Goal: Browse casually

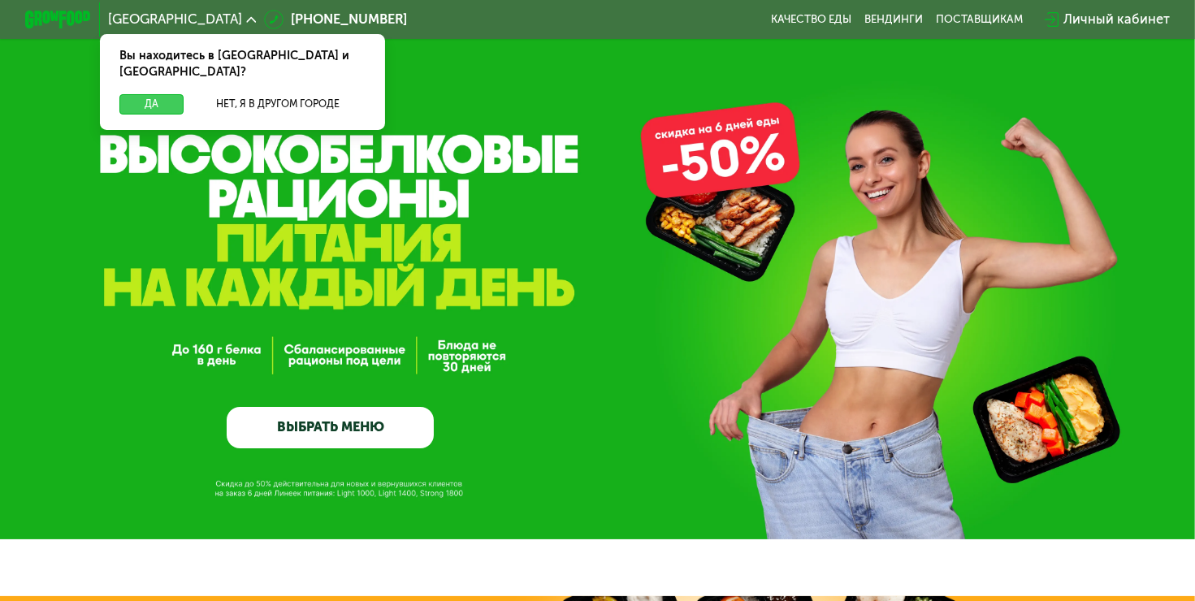
click at [140, 94] on button "Да" at bounding box center [151, 104] width 64 height 20
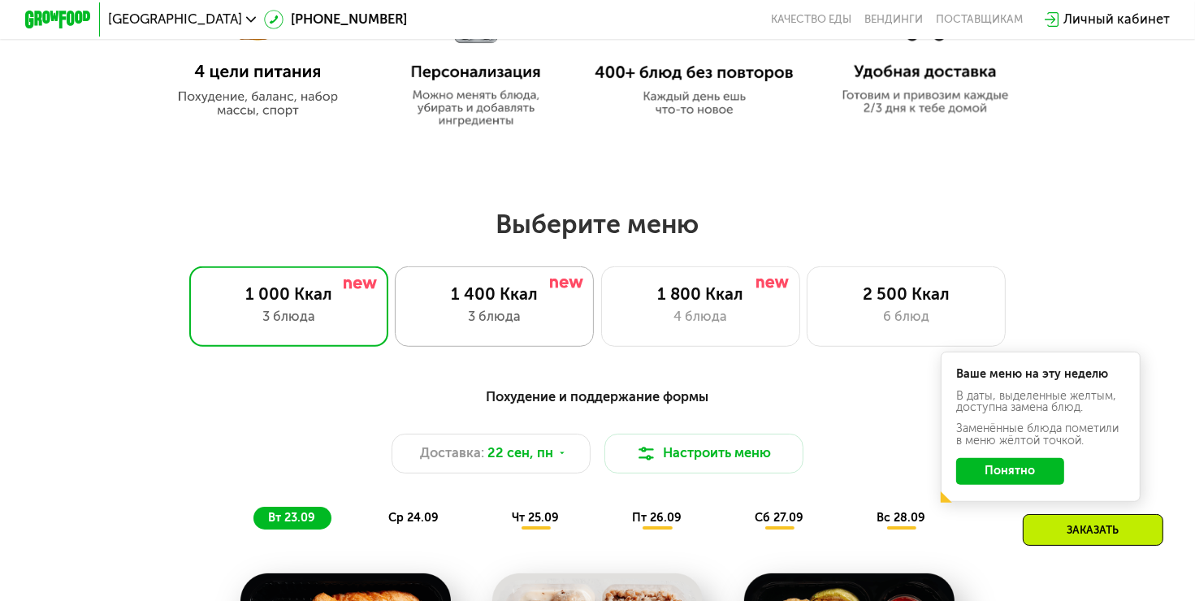
scroll to position [893, 0]
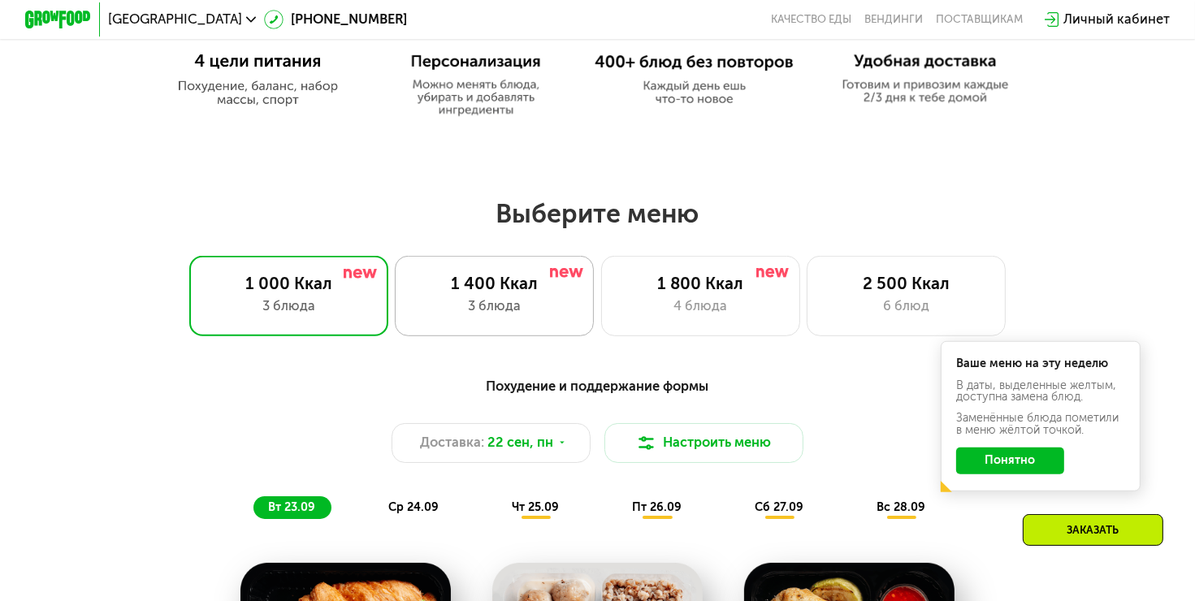
click at [483, 294] on div "1 400 Ккал" at bounding box center [495, 284] width 164 height 20
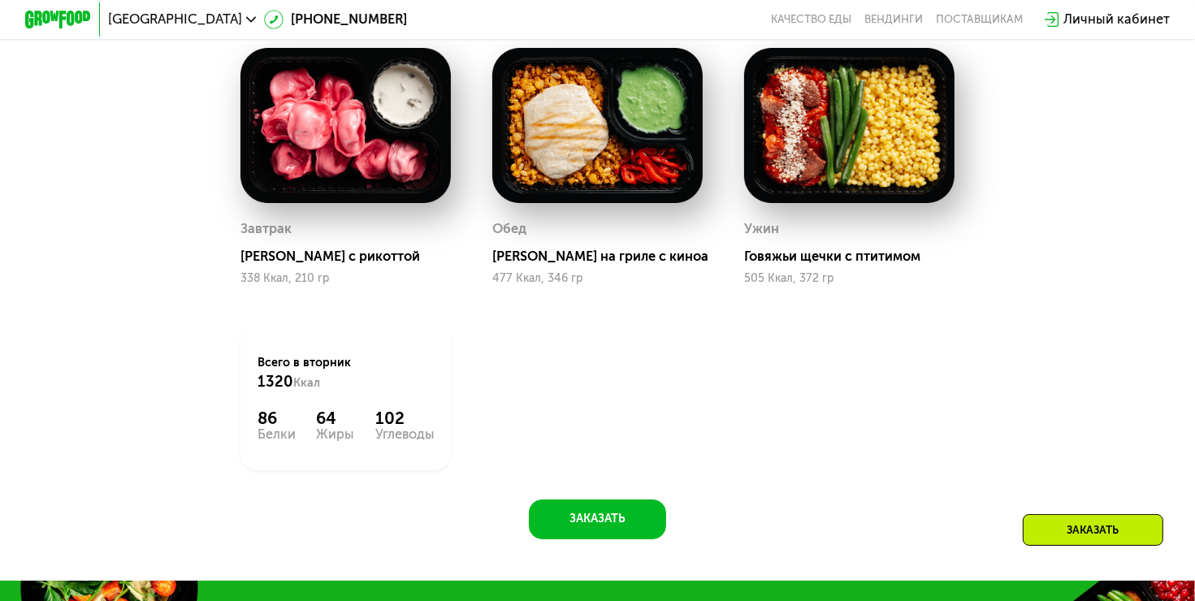
scroll to position [1381, 0]
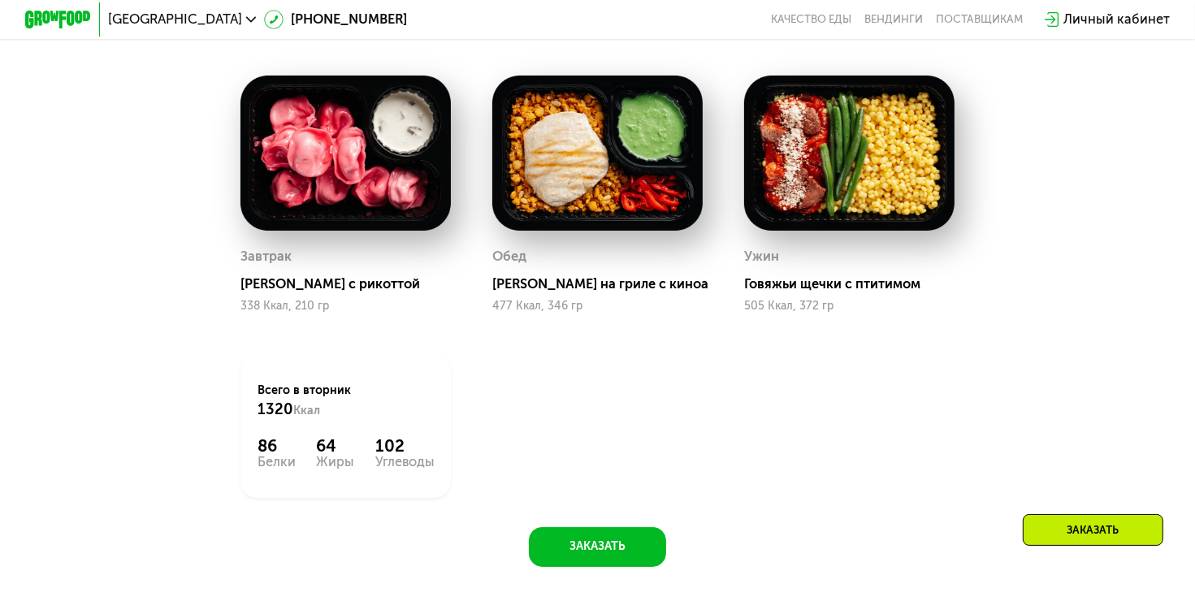
click at [944, 260] on div "Ужин" at bounding box center [849, 256] width 210 height 25
